Goal: Task Accomplishment & Management: Complete application form

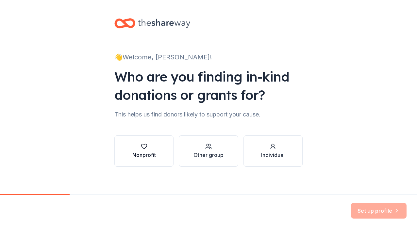
click at [144, 150] on icon "button" at bounding box center [144, 146] width 7 height 7
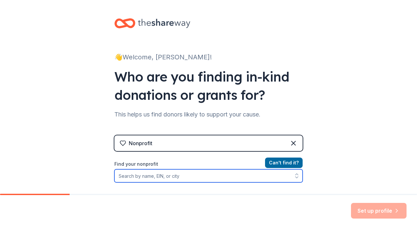
click at [174, 177] on input "Find your nonprofit" at bounding box center [208, 176] width 188 height 13
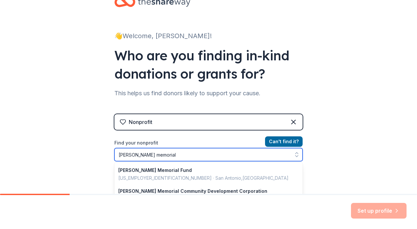
type input "[PERSON_NAME] memorial"
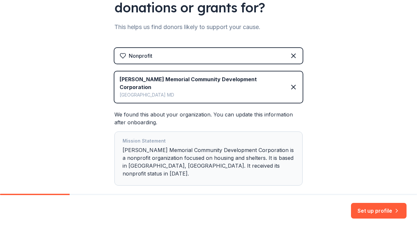
scroll to position [108, 0]
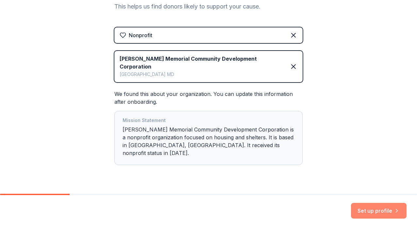
click at [368, 208] on button "Set up profile" at bounding box center [379, 211] width 56 height 16
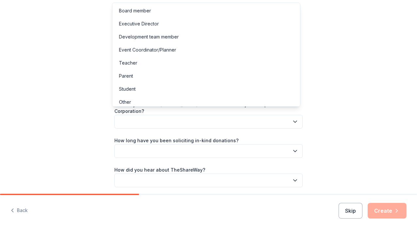
click at [292, 119] on icon "button" at bounding box center [295, 122] width 7 height 7
click at [141, 12] on div "Board member" at bounding box center [135, 11] width 32 height 8
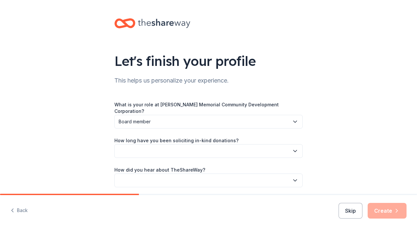
click at [165, 148] on button "button" at bounding box center [208, 151] width 188 height 14
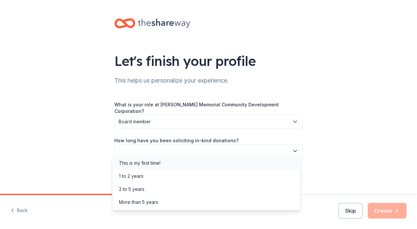
click at [155, 163] on div "This is my first time!" at bounding box center [139, 163] width 41 height 8
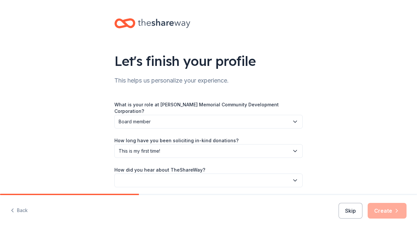
click at [285, 176] on button "button" at bounding box center [208, 181] width 188 height 14
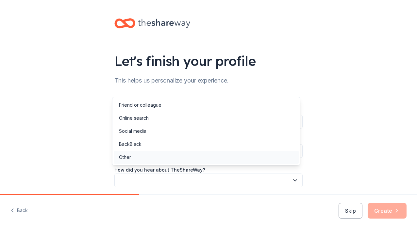
click at [158, 161] on div "Other" at bounding box center [206, 157] width 185 height 13
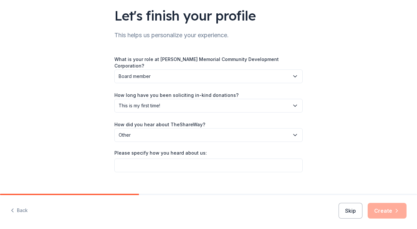
scroll to position [50, 0]
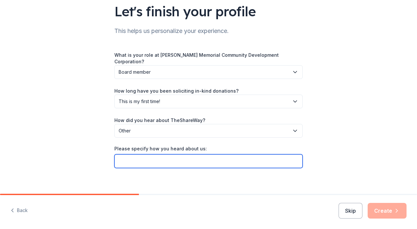
click at [209, 157] on input "Please specify how you heard about us:" at bounding box center [208, 162] width 188 height 14
type input "b"
type input "BJ Warehouse"
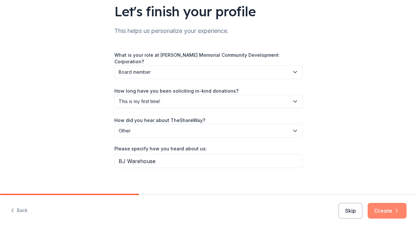
click at [393, 211] on button "Create" at bounding box center [387, 211] width 39 height 16
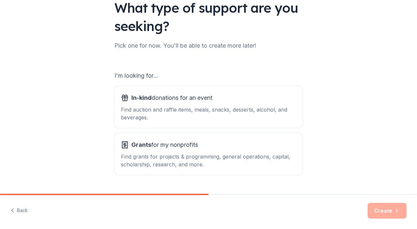
scroll to position [70, 0]
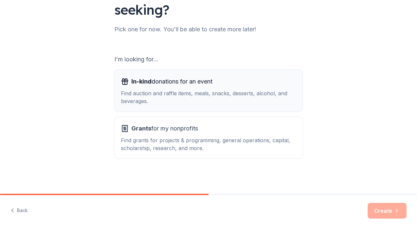
click at [212, 105] on div "Find auction and raffle items, meals, snacks, desserts, alcohol, and beverages." at bounding box center [208, 98] width 175 height 16
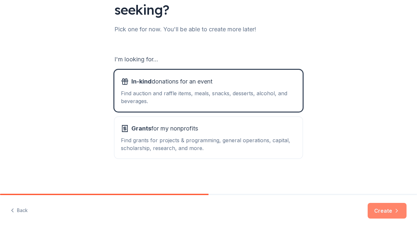
click at [383, 211] on button "Create" at bounding box center [387, 211] width 39 height 16
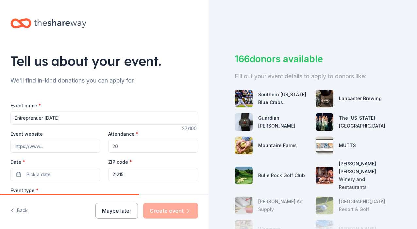
type input "Entreprenuer Community Day"
click at [56, 148] on input "Event website" at bounding box center [55, 146] width 90 height 13
drag, startPoint x: 123, startPoint y: 148, endPoint x: 108, endPoint y: 147, distance: 15.4
click at [108, 147] on input "Attendance *" at bounding box center [153, 146] width 90 height 13
type input "90"
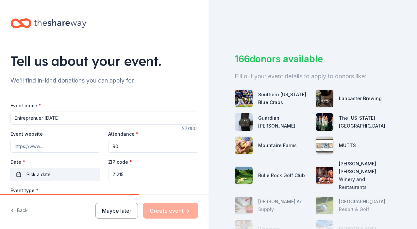
click at [47, 175] on span "Pick a date" at bounding box center [38, 175] width 24 height 8
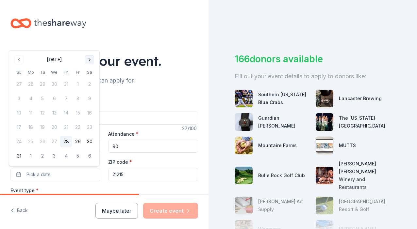
click at [88, 59] on button "Go to next month" at bounding box center [89, 59] width 9 height 9
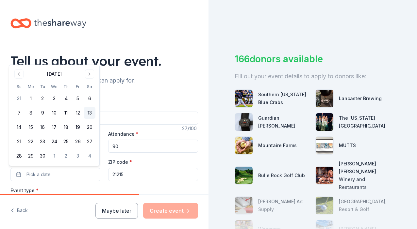
click at [90, 113] on button "13" at bounding box center [90, 113] width 12 height 12
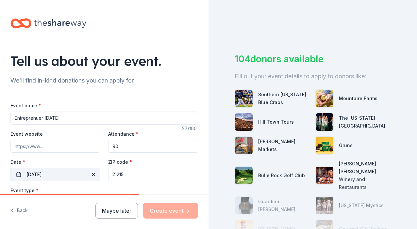
click at [66, 172] on button "09/13/2025" at bounding box center [55, 174] width 90 height 13
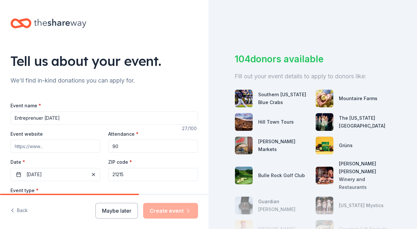
click at [39, 118] on input "Entreprenuer Community Day" at bounding box center [104, 118] width 188 height 13
drag, startPoint x: 70, startPoint y: 118, endPoint x: 45, endPoint y: 117, distance: 24.9
click at [45, 117] on input "Entrepreneur Community Day" at bounding box center [104, 118] width 188 height 13
click at [13, 118] on input "Entrepreneur Day" at bounding box center [104, 118] width 188 height 13
type input "Community Entrepreneur Day"
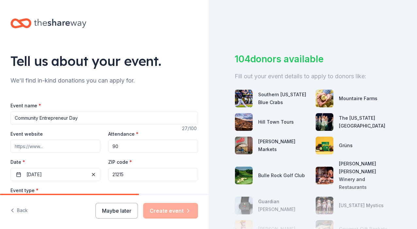
click at [21, 150] on input "Event website" at bounding box center [55, 146] width 90 height 13
paste input "https://www.gillismemorialchurch.com/event-details/community-entrepreneur-day-2…"
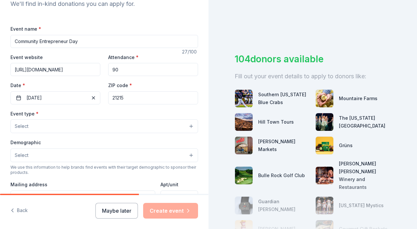
scroll to position [96, 0]
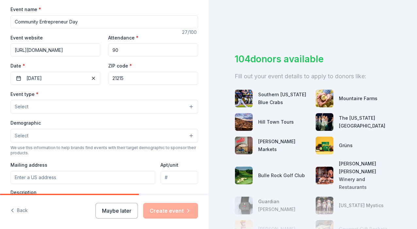
type input "https://www.gillismemorialchurch.com/event-details/community-entrepreneur-day-2…"
click at [57, 103] on button "Select" at bounding box center [104, 107] width 188 height 14
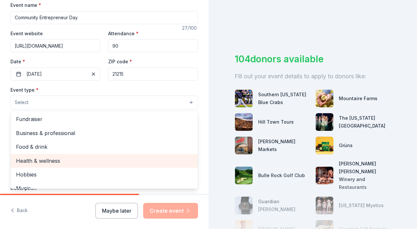
scroll to position [77, 0]
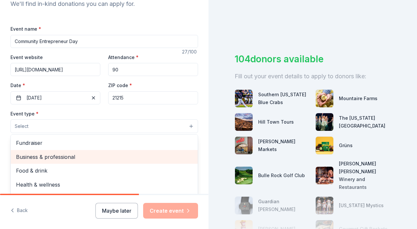
click at [56, 157] on span "Business & professional" at bounding box center [104, 157] width 176 height 8
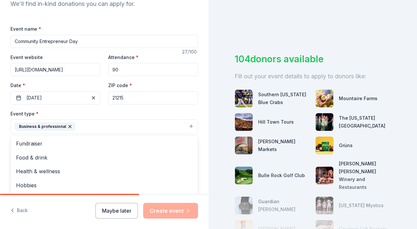
click at [120, 110] on div "Event type * Business & professional Fundraiser Food & drink Health & wellness …" at bounding box center [104, 122] width 188 height 25
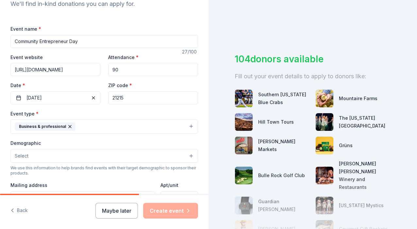
scroll to position [89, 0]
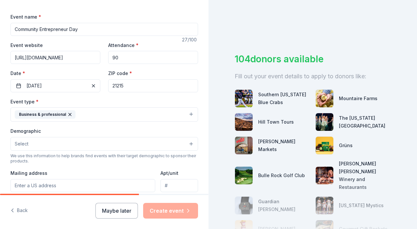
click at [54, 143] on button "Select" at bounding box center [104, 144] width 188 height 14
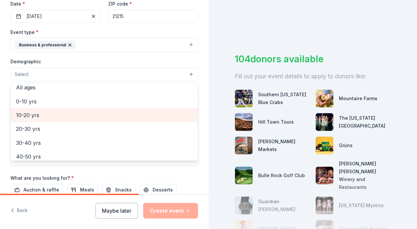
scroll to position [32, 0]
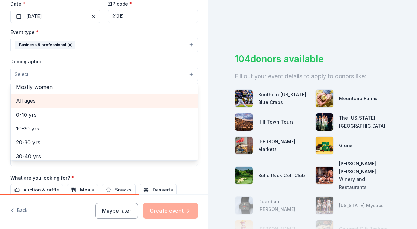
click at [31, 103] on span "All ages" at bounding box center [104, 101] width 176 height 8
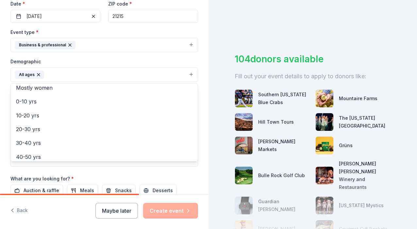
click at [155, 59] on div "Demographic All ages All genders Mostly men Mostly women 0-10 yrs 10-20 yrs 20-…" at bounding box center [104, 70] width 188 height 25
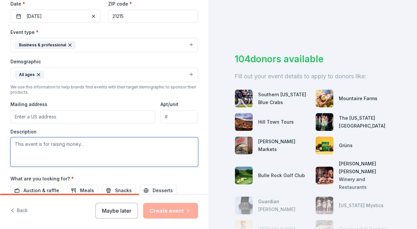
click at [75, 146] on textarea at bounding box center [104, 152] width 188 height 29
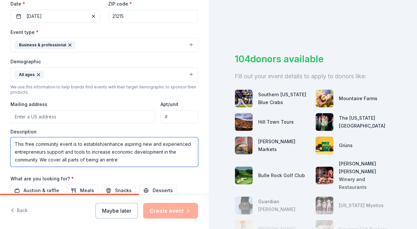
click at [166, 159] on textarea "This free community event is to establish/enhance aspiring new and experienced …" at bounding box center [104, 152] width 188 height 29
click at [171, 158] on textarea "This free community event is to establish/enhance aspiring new and experienced …" at bounding box center [104, 152] width 188 height 29
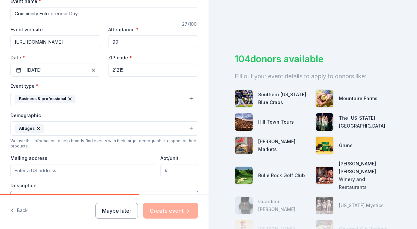
scroll to position [115, 0]
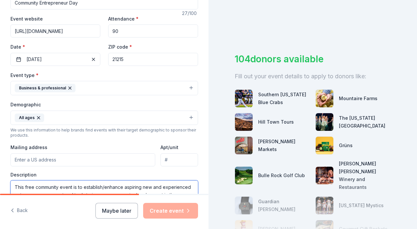
type textarea "This free community event is to establish/enhance aspiring new and experienced …"
click at [43, 159] on input "Mailing address" at bounding box center [82, 160] width 145 height 13
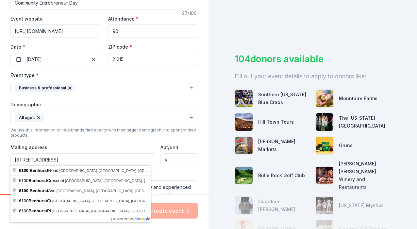
type input "6100 Benhurst Road, Baltimore, MD, 21209"
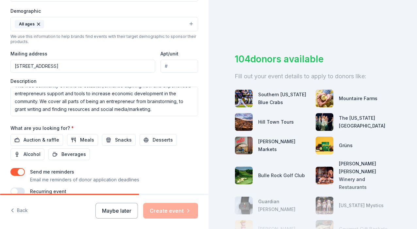
scroll to position [210, 0]
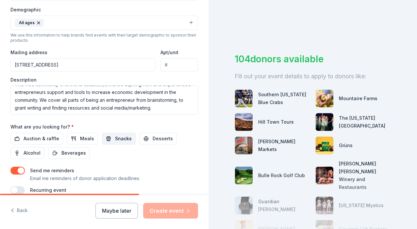
click at [117, 136] on span "Snacks" at bounding box center [123, 139] width 17 height 8
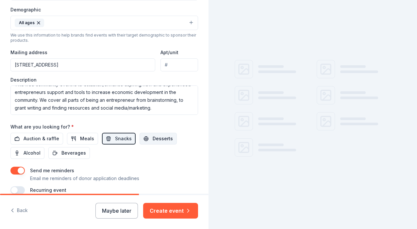
click at [160, 137] on span "Desserts" at bounding box center [163, 139] width 20 height 8
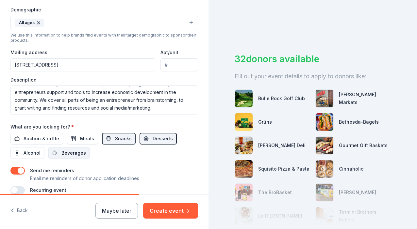
click at [67, 152] on span "Beverages" at bounding box center [73, 153] width 25 height 8
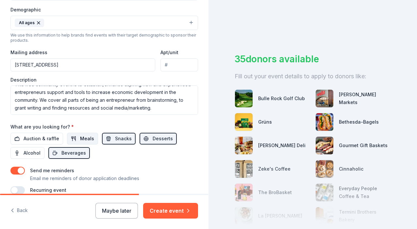
click at [76, 140] on button "Meals" at bounding box center [82, 139] width 31 height 12
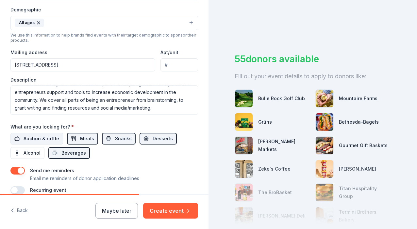
click at [40, 138] on span "Auction & raffle" at bounding box center [42, 139] width 36 height 8
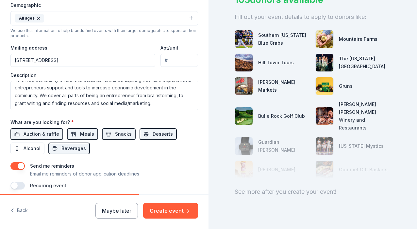
scroll to position [53, 0]
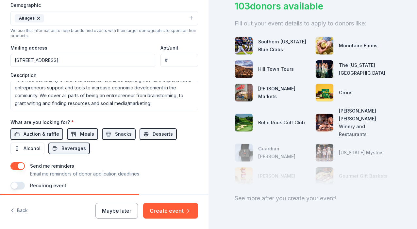
click at [45, 134] on span "Auction & raffle" at bounding box center [42, 134] width 36 height 8
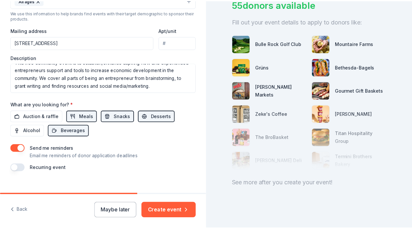
scroll to position [240, 0]
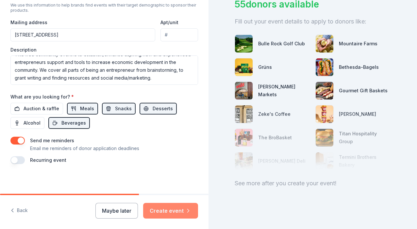
click at [168, 211] on button "Create event" at bounding box center [170, 211] width 55 height 16
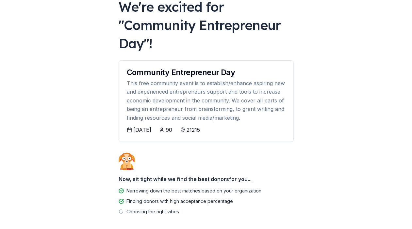
scroll to position [47, 0]
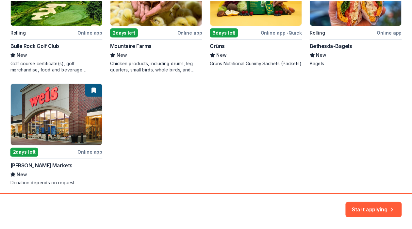
scroll to position [195, 0]
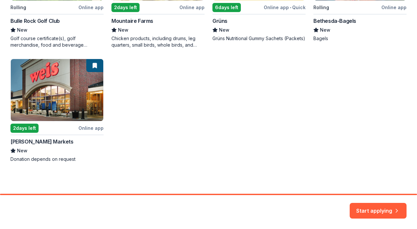
drag, startPoint x: 385, startPoint y: 209, endPoint x: 379, endPoint y: 193, distance: 17.5
click at [385, 209] on button "Start applying" at bounding box center [378, 207] width 57 height 16
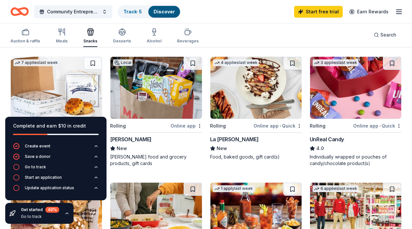
scroll to position [346, 0]
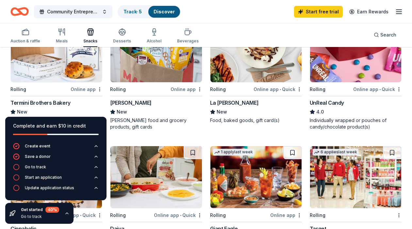
click at [67, 213] on icon "button" at bounding box center [66, 213] width 5 height 5
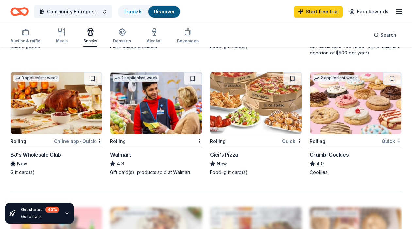
scroll to position [554, 0]
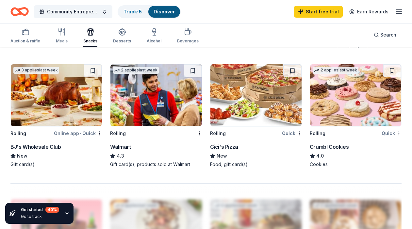
click at [53, 149] on div "BJ's Wholesale Club" at bounding box center [35, 147] width 50 height 8
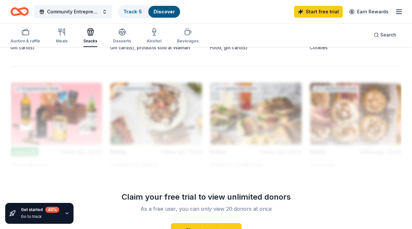
scroll to position [552, 0]
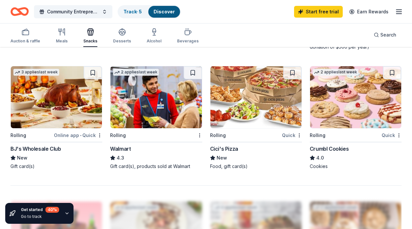
click at [324, 155] on div "4.0" at bounding box center [356, 158] width 92 height 8
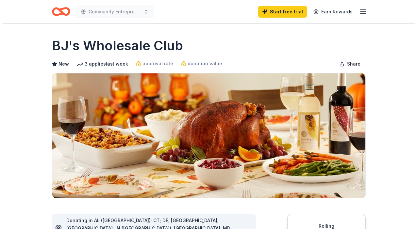
scroll to position [106, 0]
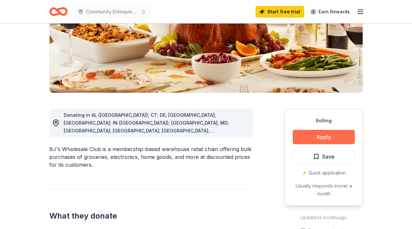
click at [316, 141] on button "Apply" at bounding box center [324, 137] width 62 height 14
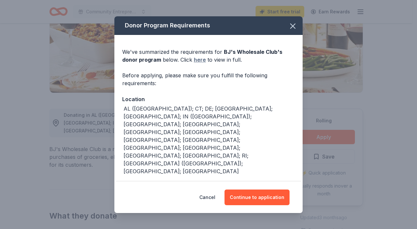
click at [203, 64] on link "here" at bounding box center [200, 60] width 12 height 8
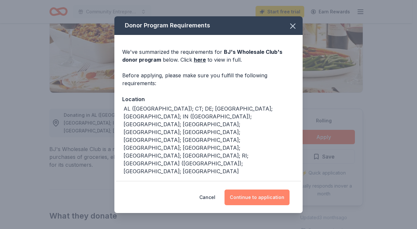
click at [252, 190] on button "Continue to application" at bounding box center [256, 198] width 65 height 16
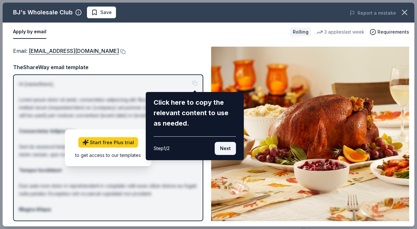
click at [224, 150] on button "Next" at bounding box center [225, 148] width 21 height 13
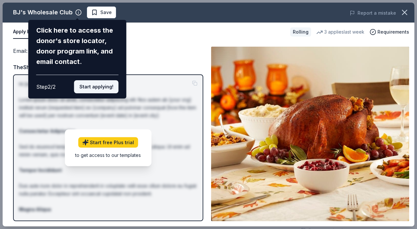
click at [98, 80] on button "Start applying!" at bounding box center [96, 86] width 44 height 13
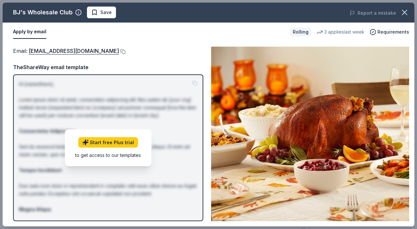
click at [166, 137] on p "Hi [name/there], Lorem ipsum dolor sit amet, consectetur adipiscing elit. Nos a…" at bounding box center [108, 178] width 178 height 196
click at [112, 143] on link "Start free Plus trial" at bounding box center [108, 142] width 60 height 10
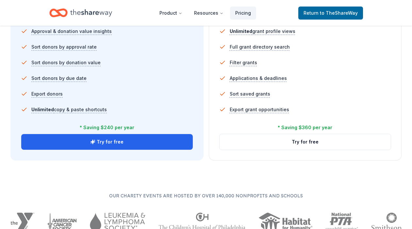
scroll to position [470, 0]
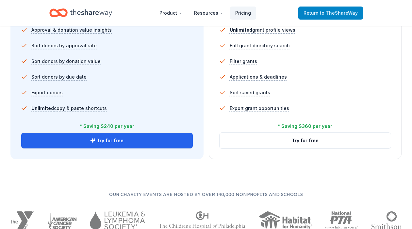
click at [328, 15] on span "to TheShareWay" at bounding box center [339, 13] width 38 height 6
click at [327, 14] on span "to TheShareWay" at bounding box center [339, 13] width 38 height 6
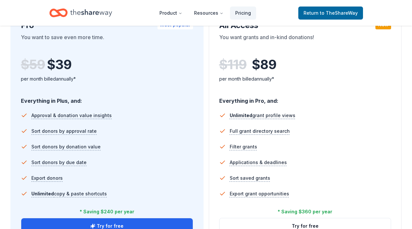
scroll to position [156, 0]
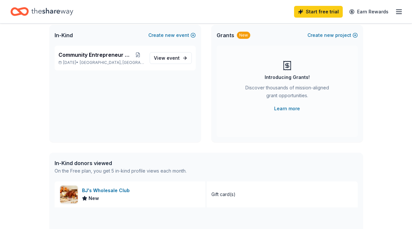
scroll to position [91, 0]
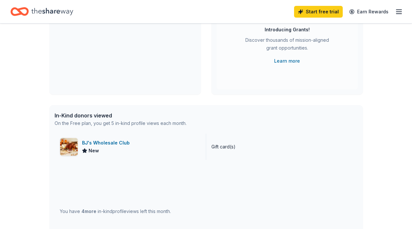
click at [116, 148] on div "New" at bounding box center [107, 151] width 50 height 8
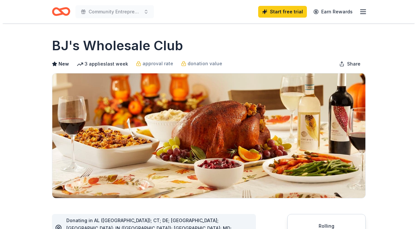
scroll to position [84, 0]
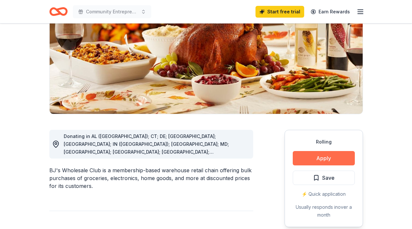
click at [324, 159] on button "Apply" at bounding box center [324, 158] width 62 height 14
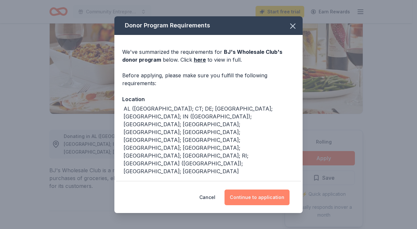
click at [259, 190] on button "Continue to application" at bounding box center [256, 198] width 65 height 16
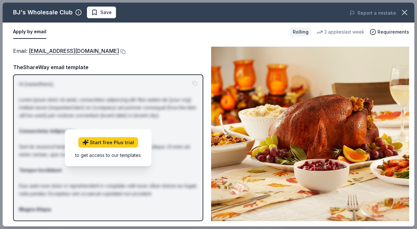
click at [32, 34] on button "Apply by email" at bounding box center [29, 32] width 33 height 14
click at [119, 54] on button at bounding box center [122, 51] width 7 height 5
click at [391, 32] on span "Requirements" at bounding box center [393, 32] width 32 height 8
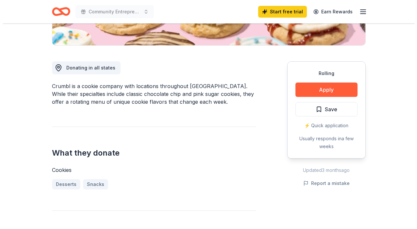
scroll to position [154, 0]
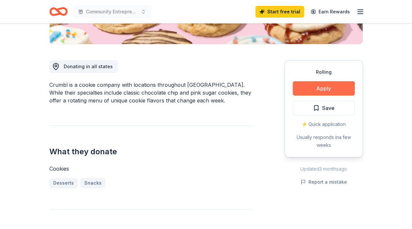
click at [320, 88] on button "Apply" at bounding box center [324, 88] width 62 height 14
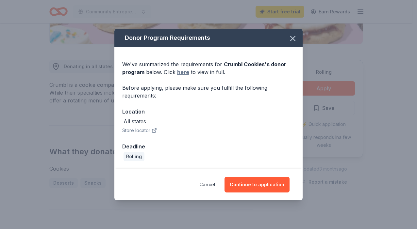
click at [183, 73] on link "here" at bounding box center [183, 72] width 12 height 8
